Goal: Information Seeking & Learning: Learn about a topic

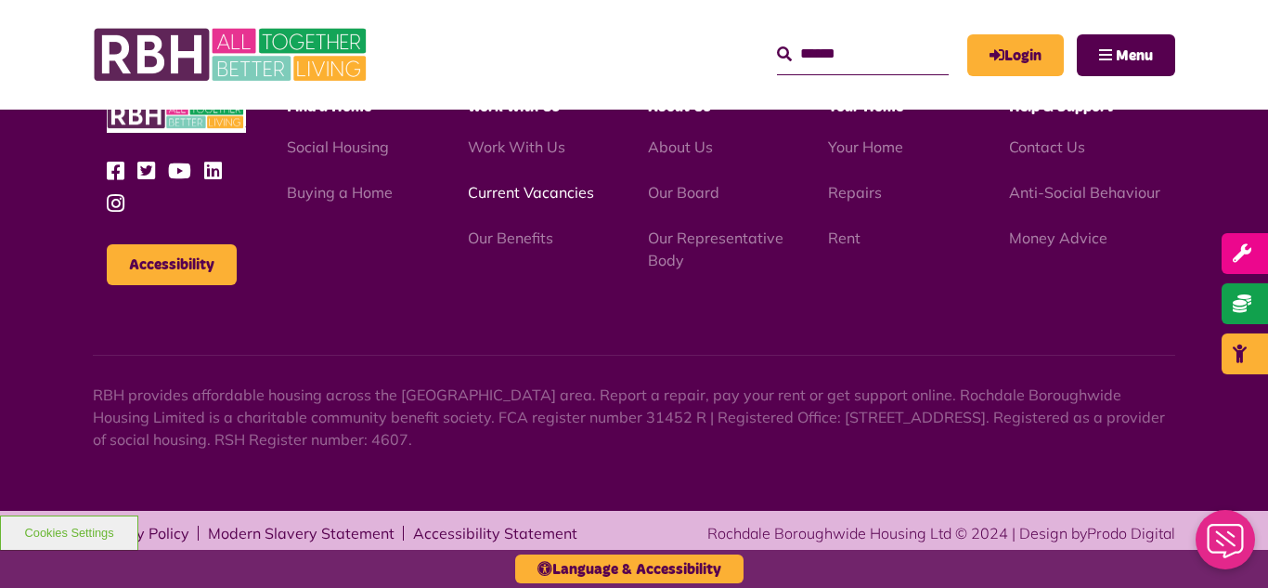
scroll to position [3069, 0]
click at [523, 197] on link "Current Vacancies" at bounding box center [531, 192] width 126 height 19
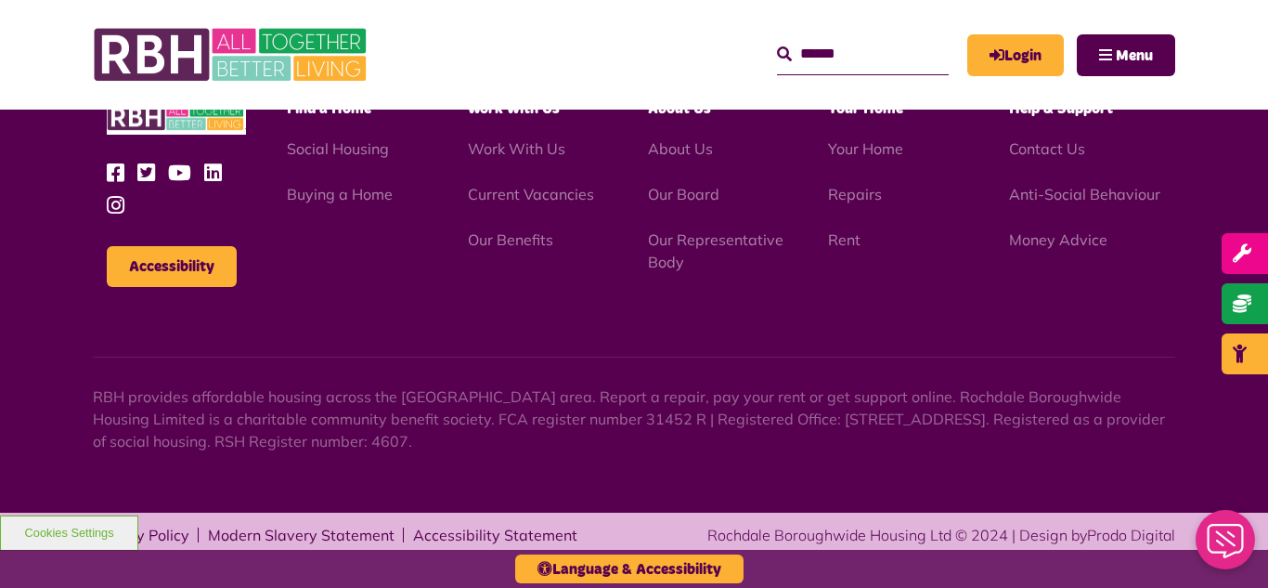
scroll to position [3069, 0]
